Goal: Task Accomplishment & Management: Use online tool/utility

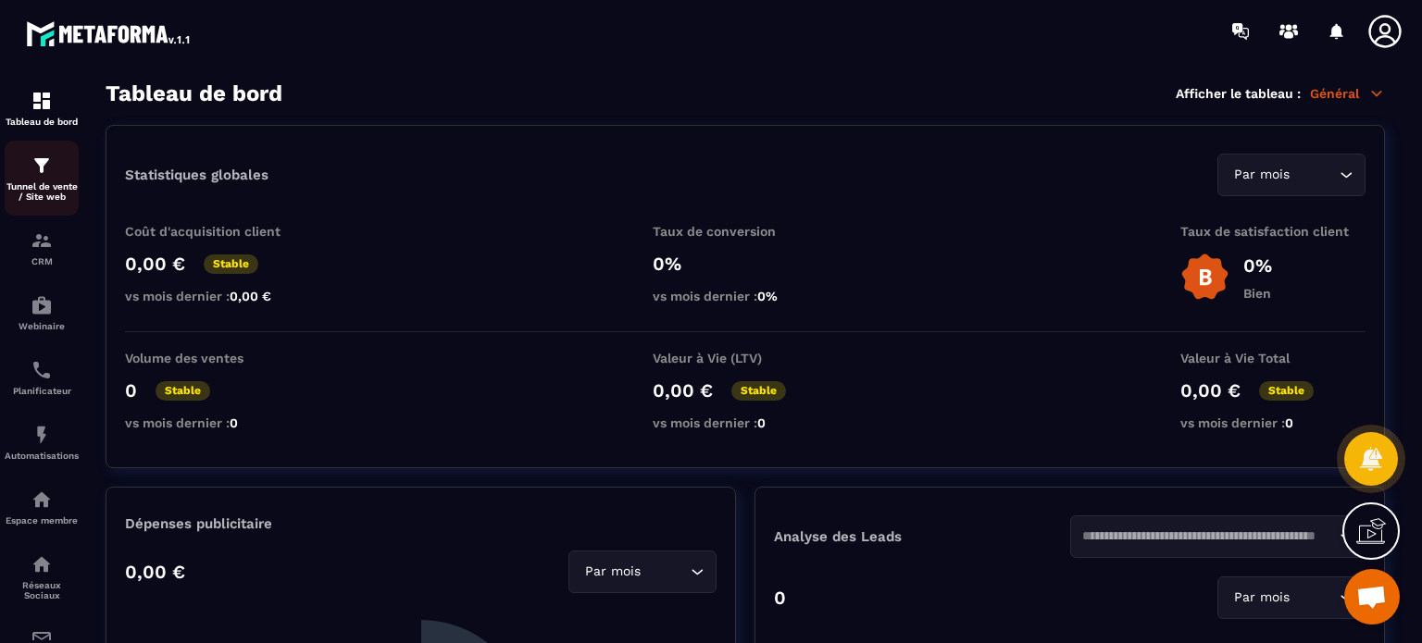
click at [51, 177] on img at bounding box center [42, 166] width 22 height 22
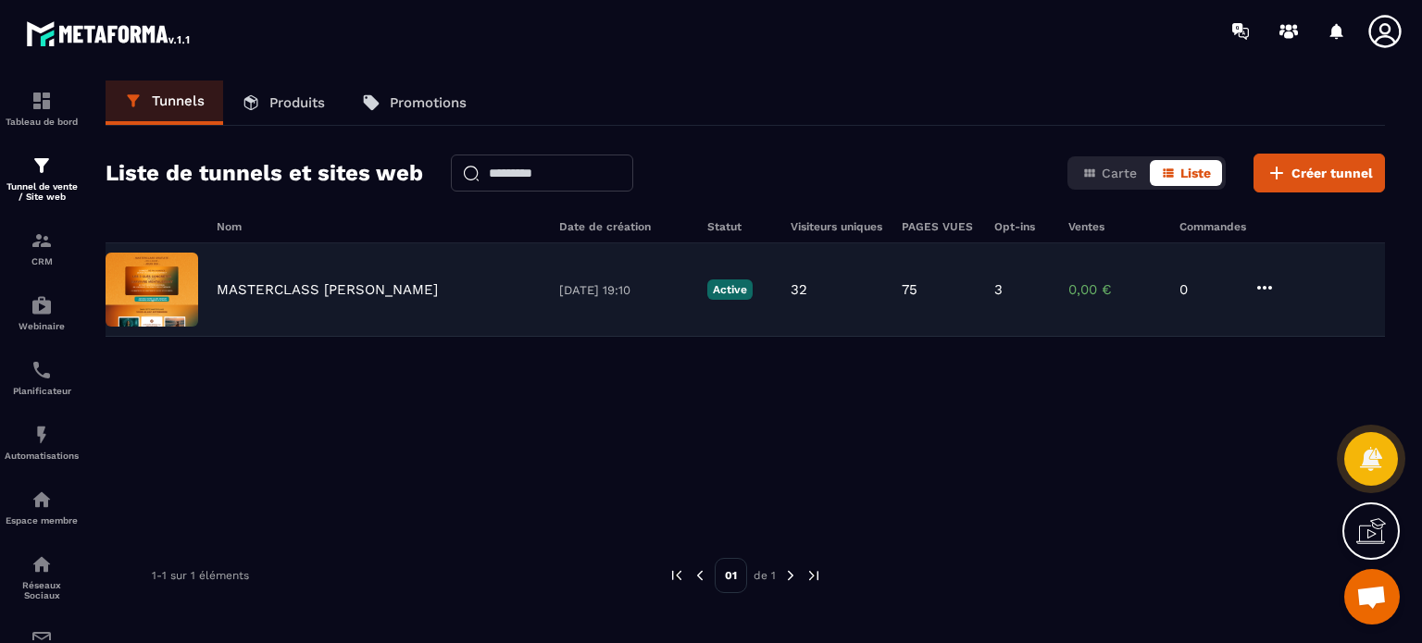
click at [371, 287] on p "MASTERCLASS [PERSON_NAME]" at bounding box center [327, 289] width 221 height 17
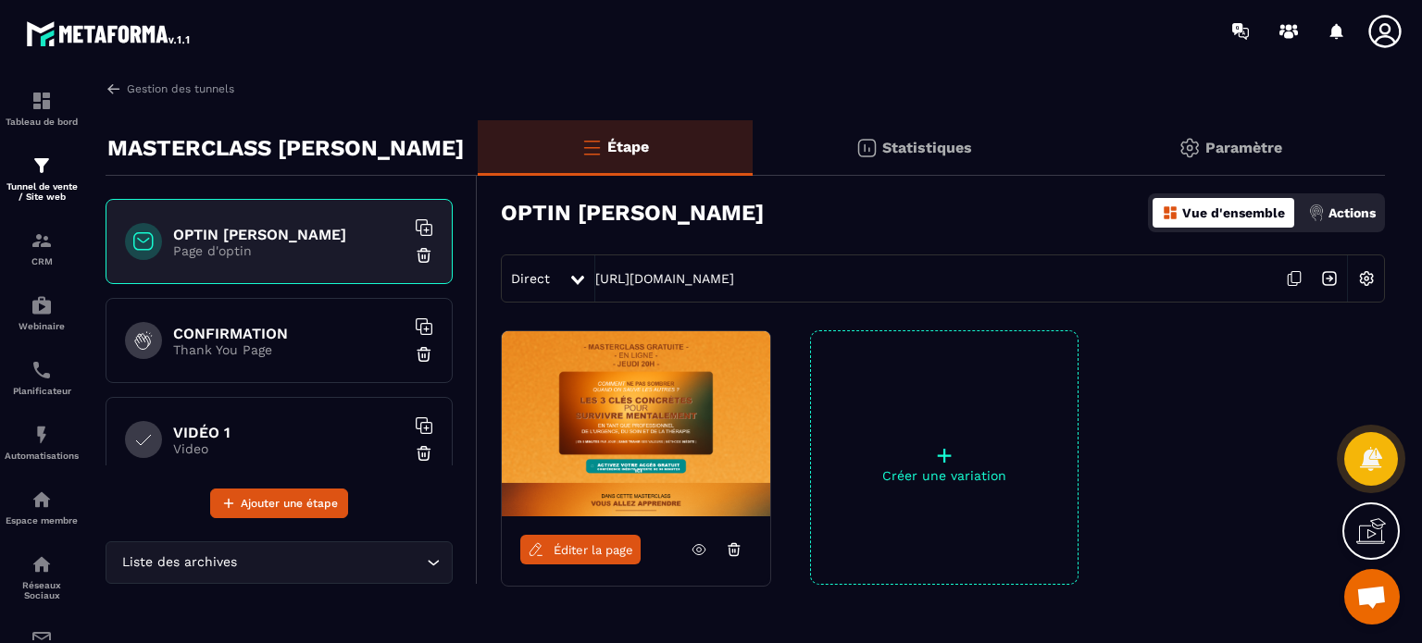
click at [593, 550] on span "Éditer la page" at bounding box center [594, 550] width 80 height 14
